Goal: Information Seeking & Learning: Learn about a topic

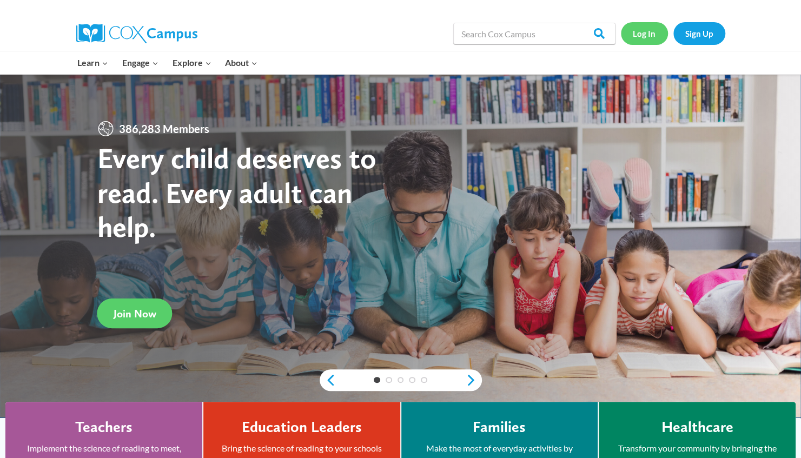
click at [652, 35] on link "Log In" at bounding box center [644, 33] width 47 height 22
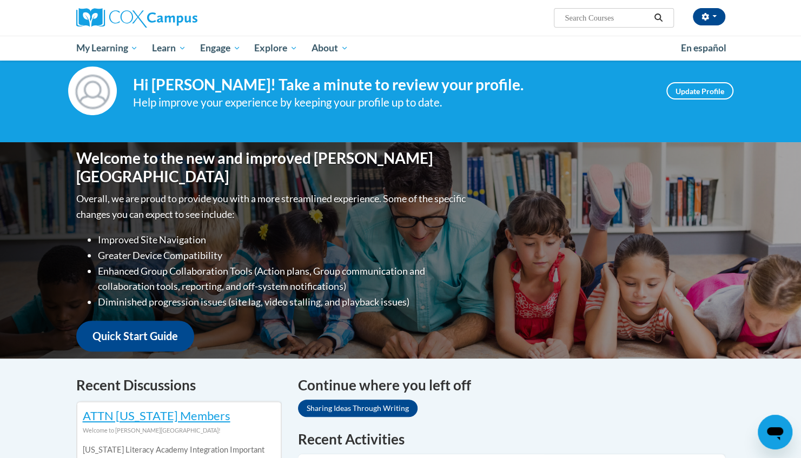
scroll to position [257, 0]
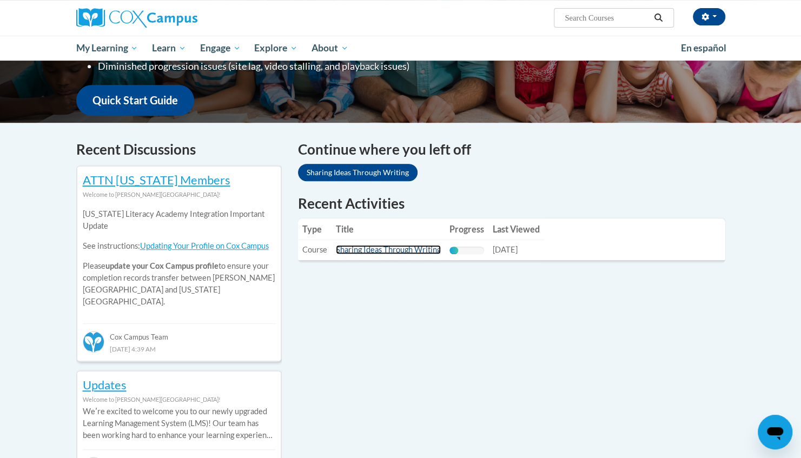
click at [366, 250] on link "Sharing Ideas Through Writing" at bounding box center [388, 249] width 105 height 9
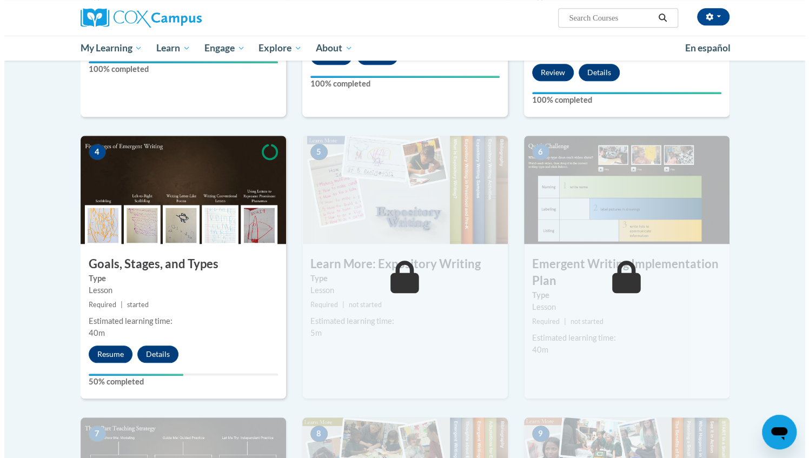
scroll to position [500, 0]
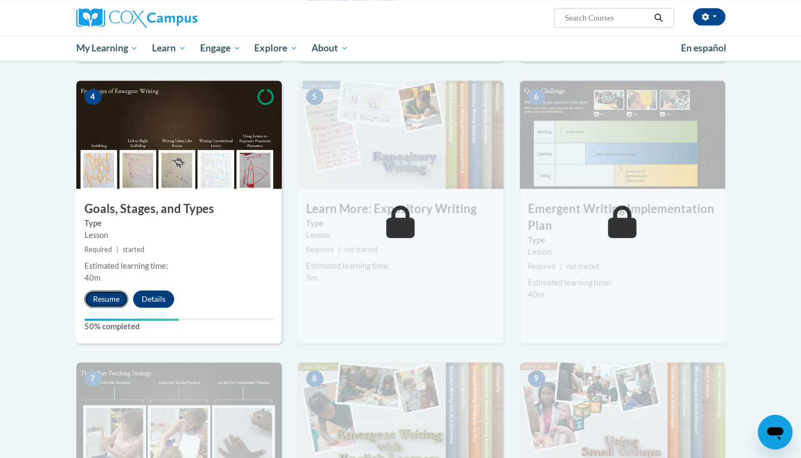
click at [88, 290] on button "Resume" at bounding box center [106, 298] width 44 height 17
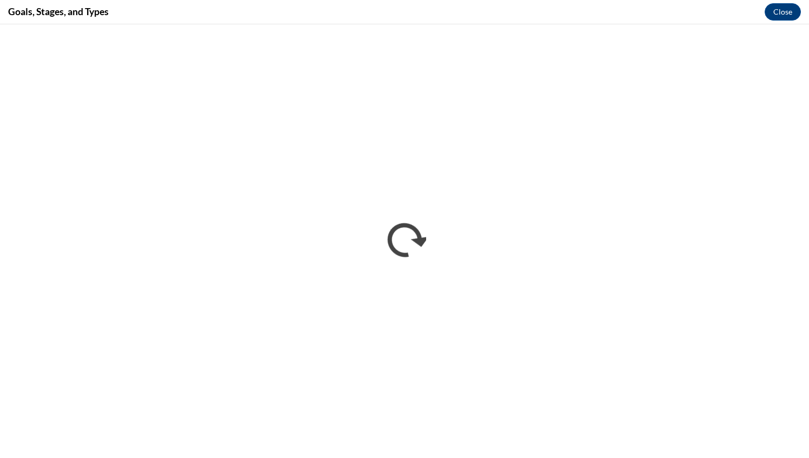
scroll to position [0, 0]
